Goal: Information Seeking & Learning: Learn about a topic

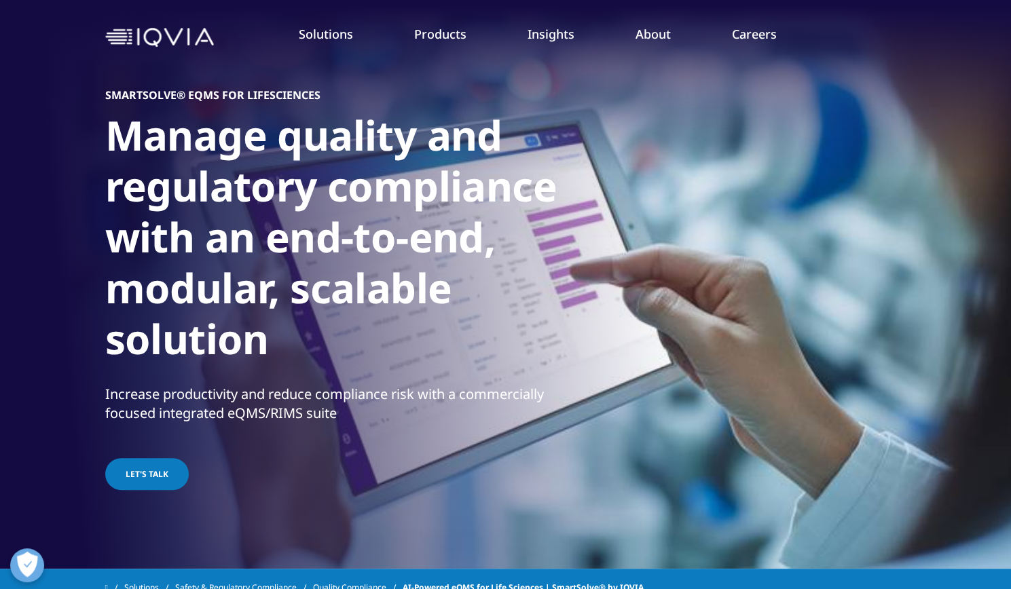
scroll to position [35, 0]
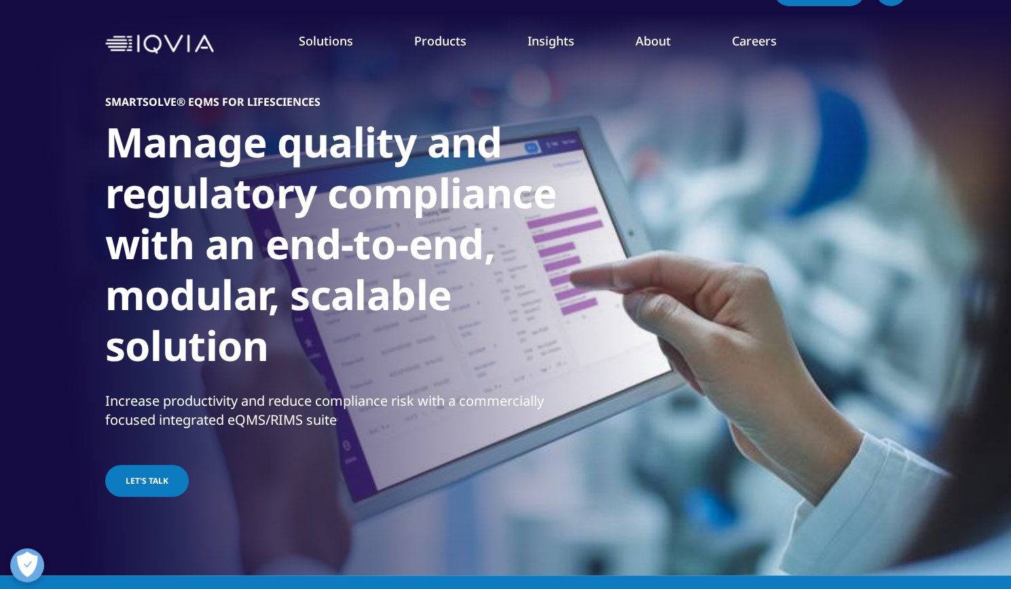
click at [182, 48] on img at bounding box center [159, 45] width 109 height 20
